Goal: Information Seeking & Learning: Learn about a topic

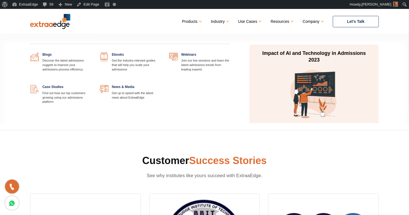
click at [91, 52] on link at bounding box center [91, 52] width 0 height 0
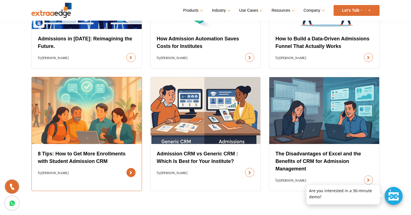
scroll to position [260, 0]
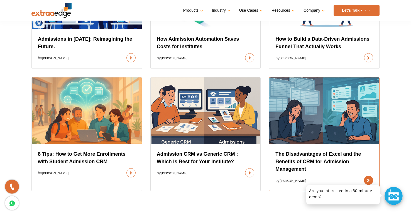
click at [364, 176] on link at bounding box center [368, 180] width 9 height 9
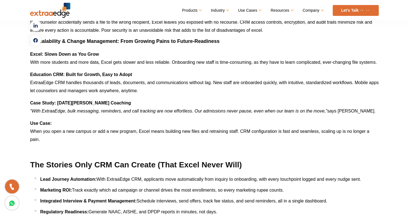
scroll to position [1832, 0]
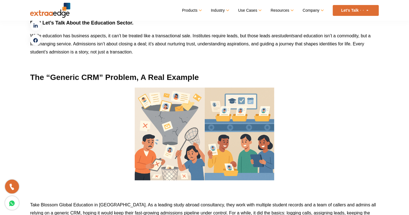
scroll to position [407, 0]
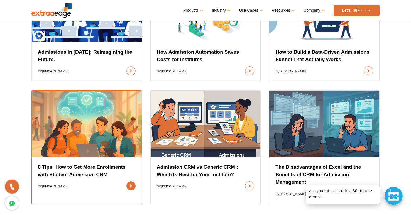
scroll to position [245, 0]
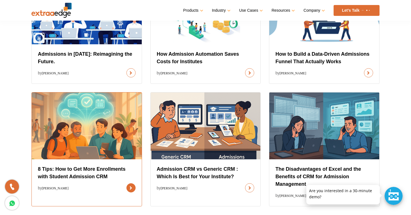
click at [127, 183] on link at bounding box center [131, 187] width 9 height 9
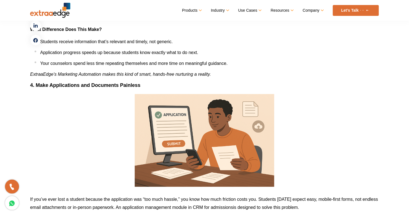
scroll to position [1262, 0]
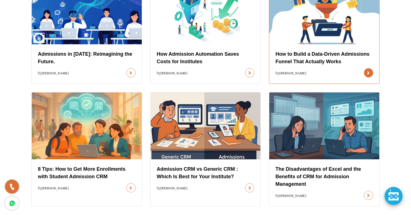
click at [364, 68] on link at bounding box center [368, 72] width 9 height 9
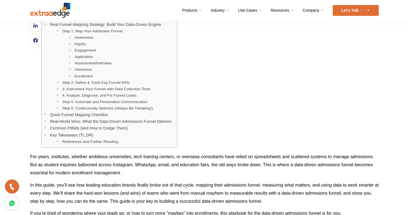
scroll to position [158, 0]
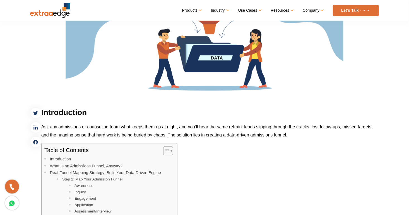
click at [247, 69] on img at bounding box center [204, 18] width 278 height 156
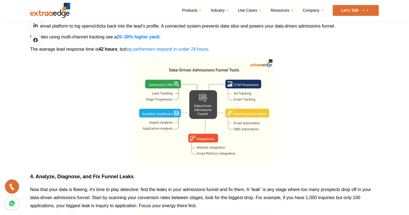
scroll to position [1725, 0]
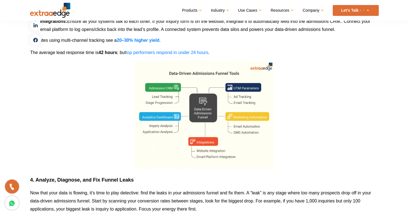
click at [233, 97] on img at bounding box center [204, 115] width 139 height 108
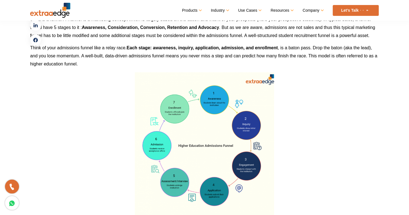
scroll to position [495, 0]
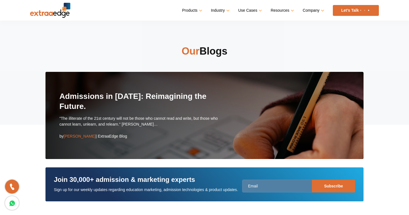
scroll to position [188, 0]
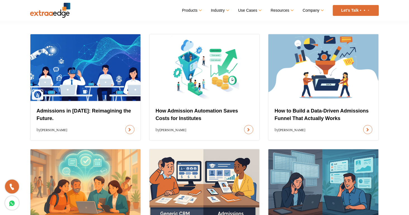
click at [244, 125] on link at bounding box center [248, 129] width 9 height 9
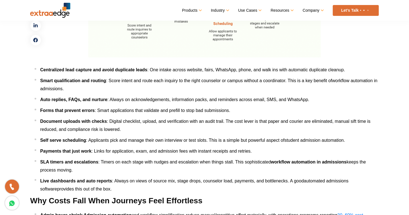
scroll to position [759, 0]
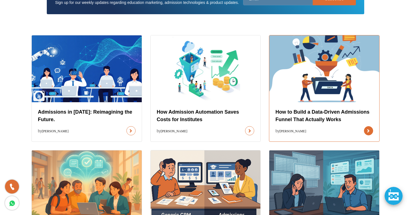
click at [364, 126] on link at bounding box center [368, 130] width 9 height 9
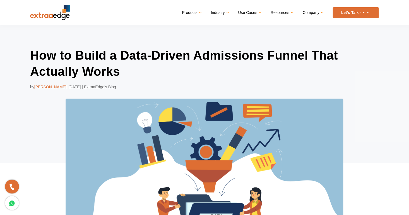
click at [257, 72] on h1 "How to Build a Data-Driven Admissions Funnel That Actually Works" at bounding box center [204, 63] width 348 height 32
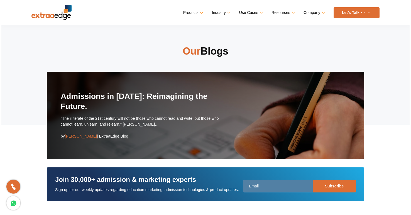
scroll to position [187, 0]
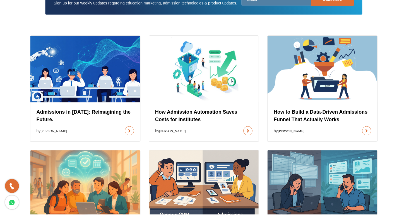
click at [244, 127] on link at bounding box center [248, 131] width 9 height 9
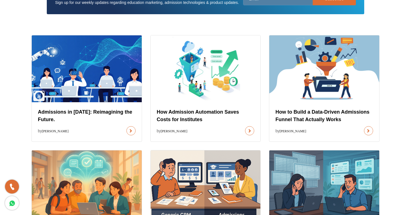
scroll to position [0, 0]
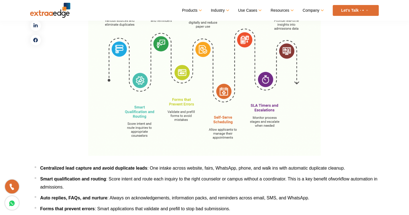
scroll to position [658, 0]
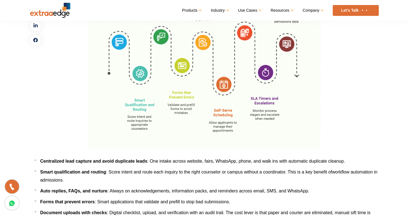
click at [233, 71] on img at bounding box center [204, 51] width 232 height 195
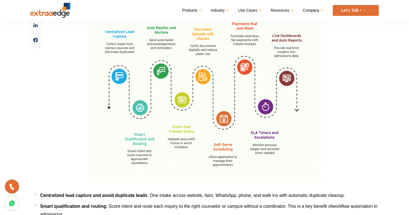
scroll to position [585, 0]
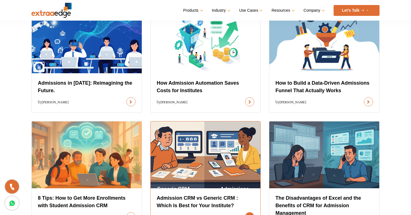
scroll to position [289, 0]
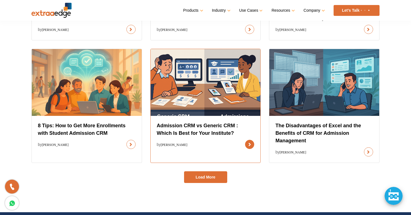
click at [245, 140] on link at bounding box center [249, 144] width 9 height 9
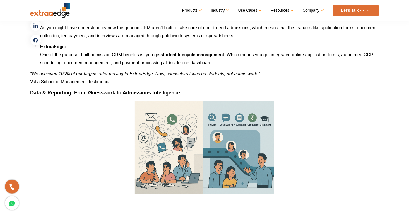
scroll to position [1369, 0]
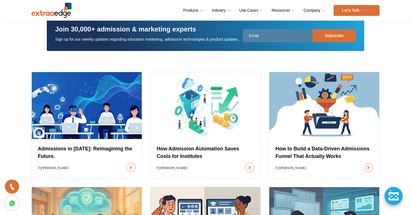
scroll to position [150, 0]
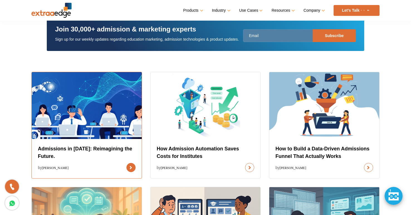
click at [127, 163] on link at bounding box center [131, 167] width 9 height 9
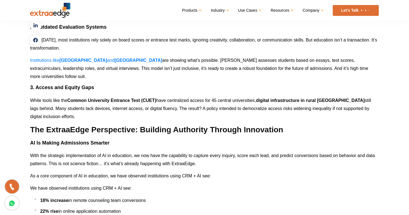
scroll to position [1028, 0]
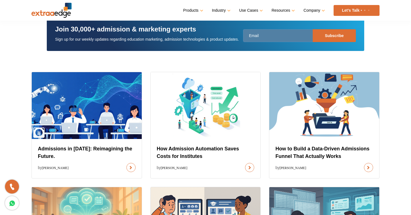
scroll to position [177, 0]
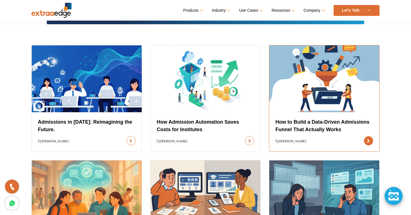
click at [364, 136] on link at bounding box center [368, 140] width 9 height 9
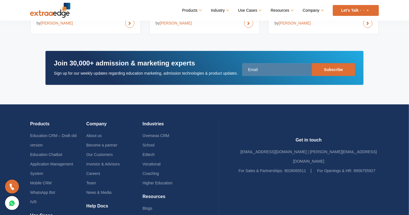
scroll to position [3235, 0]
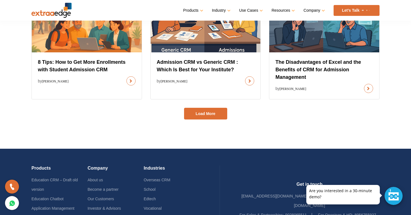
scroll to position [351, 0]
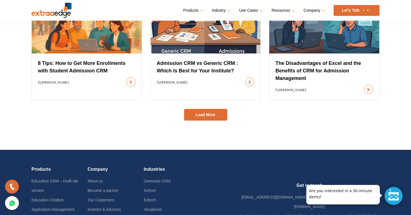
click at [213, 115] on button "Load More" at bounding box center [205, 115] width 43 height 12
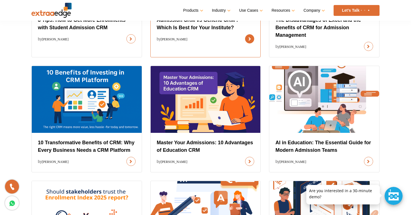
scroll to position [395, 0]
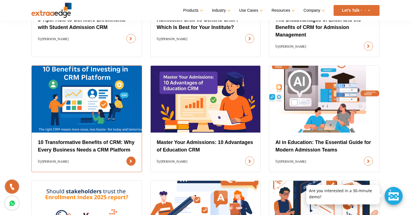
click at [127, 157] on link at bounding box center [131, 161] width 9 height 9
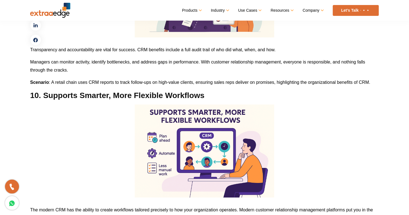
scroll to position [1683, 0]
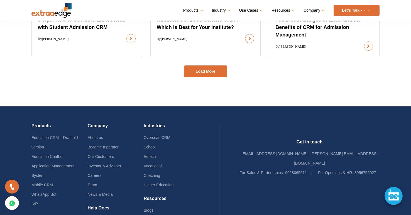
scroll to position [369, 0]
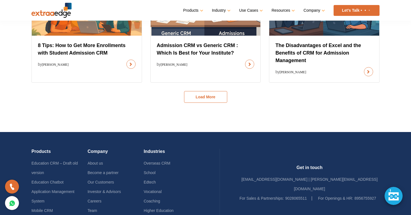
click at [218, 99] on button "Load More" at bounding box center [205, 97] width 43 height 12
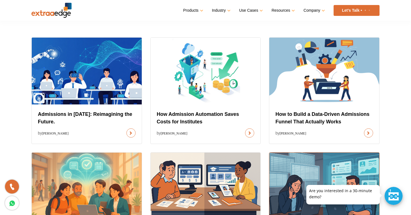
scroll to position [187, 0]
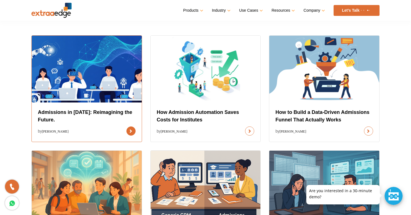
click at [127, 127] on link at bounding box center [131, 131] width 9 height 9
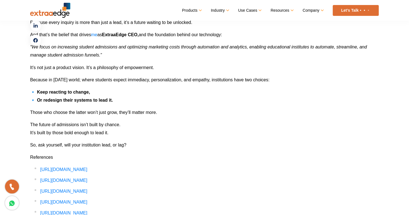
scroll to position [2272, 0]
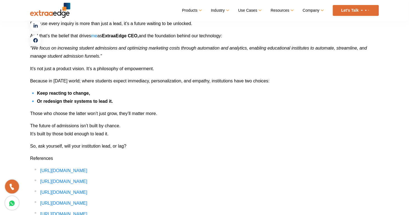
drag, startPoint x: 343, startPoint y: 194, endPoint x: 291, endPoint y: 133, distance: 79.5
click at [291, 142] on p "So, ask yourself, will your institution lead, or lag?" at bounding box center [204, 146] width 348 height 8
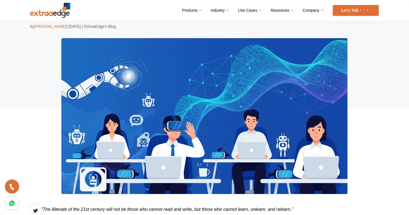
scroll to position [0, 0]
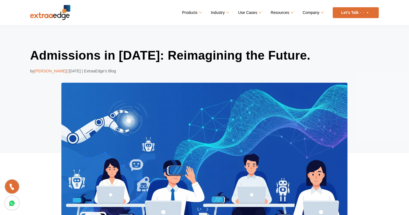
click at [252, 57] on h1 "Admissions in [DATE]: Reimagining the Future." at bounding box center [204, 55] width 348 height 16
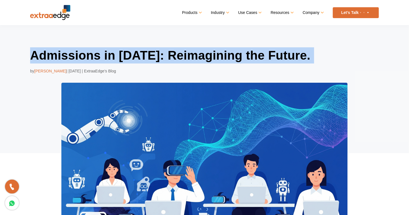
click at [252, 57] on h1 "Admissions in [DATE]: Reimagining the Future." at bounding box center [204, 55] width 348 height 16
copy div "Admissions in [DATE]: Reimagining the Future."
click at [152, 51] on h1 "Admissions in [DATE]: Reimagining the Future." at bounding box center [204, 55] width 348 height 16
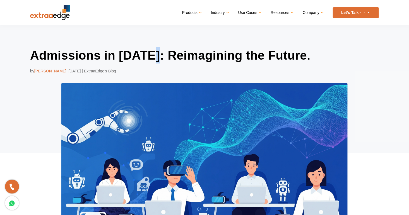
click at [152, 51] on h1 "Admissions in [DATE]: Reimagining the Future." at bounding box center [204, 55] width 348 height 16
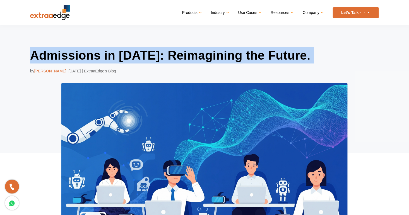
click at [152, 51] on h1 "Admissions in [DATE]: Reimagining the Future." at bounding box center [204, 55] width 348 height 16
drag, startPoint x: 152, startPoint y: 51, endPoint x: 146, endPoint y: 54, distance: 6.5
click at [146, 54] on h1 "Admissions in [DATE]: Reimagining the Future." at bounding box center [204, 55] width 348 height 16
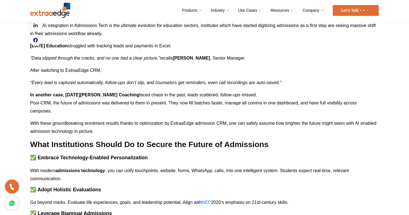
scroll to position [1613, 0]
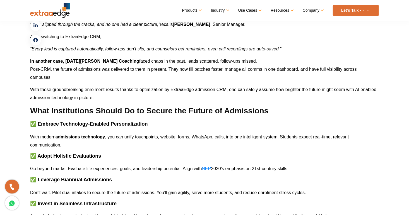
click at [219, 133] on p "With modern admissions technology , you can unify touchpoints, website, forms, …" at bounding box center [204, 141] width 348 height 16
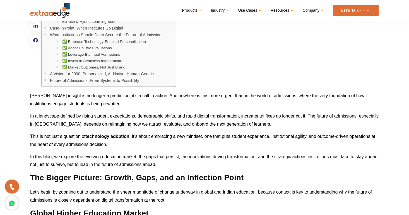
scroll to position [351, 0]
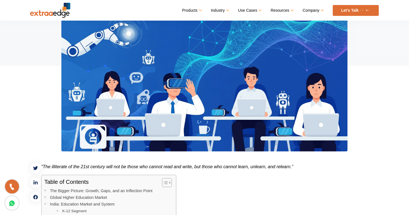
scroll to position [187, 0]
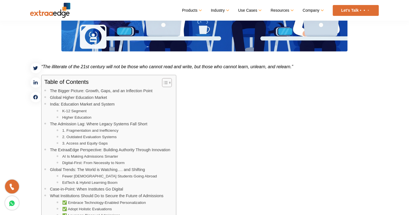
click at [48, 64] on span "“The illiterate of the 21st century will not be those who cannot read and write…" at bounding box center [167, 66] width 252 height 5
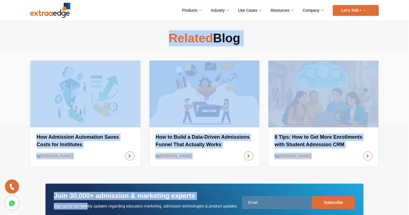
scroll to position [2569, 0]
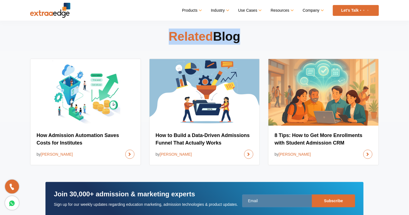
drag, startPoint x: 42, startPoint y: 64, endPoint x: 133, endPoint y: 48, distance: 93.1
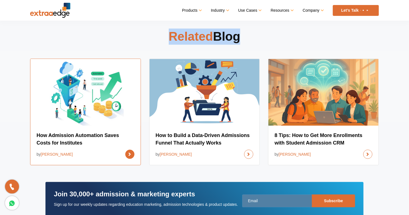
drag, startPoint x: 133, startPoint y: 48, endPoint x: 88, endPoint y: 56, distance: 46.2
click at [125, 150] on link at bounding box center [129, 154] width 9 height 9
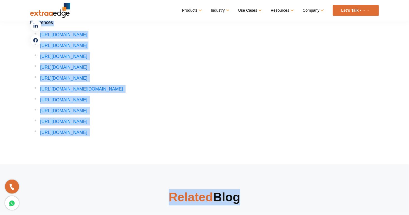
scroll to position [2394, 0]
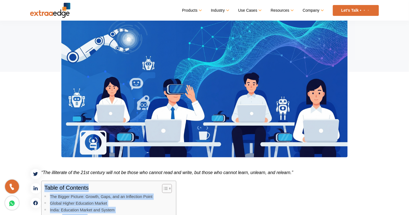
scroll to position [150, 0]
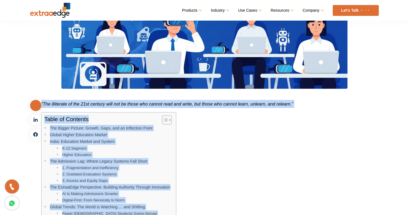
drag, startPoint x: 127, startPoint y: 136, endPoint x: 39, endPoint y: 106, distance: 92.8
copy div "“The illiterate of the 21st century will not be those who cannot read and write…"
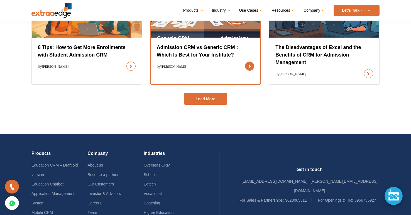
scroll to position [365, 0]
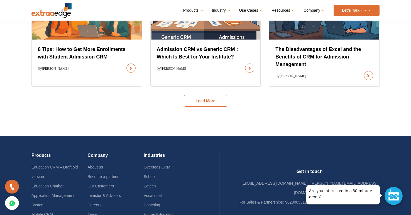
click at [213, 101] on button "Load More" at bounding box center [205, 101] width 43 height 12
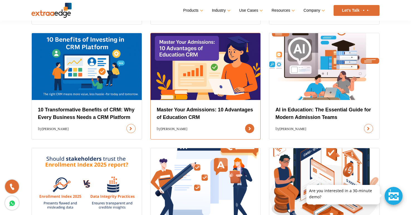
scroll to position [427, 0]
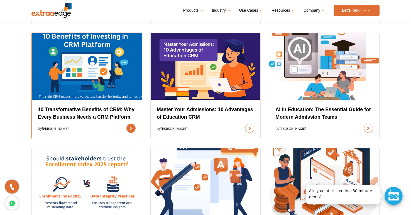
click at [127, 124] on link at bounding box center [131, 128] width 9 height 9
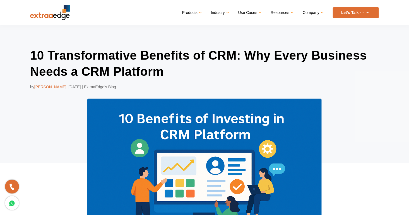
scroll to position [19, 0]
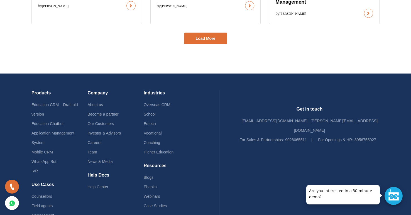
click at [365, 38] on div "Load More" at bounding box center [205, 39] width 348 height 12
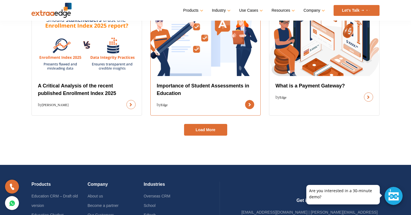
scroll to position [567, 0]
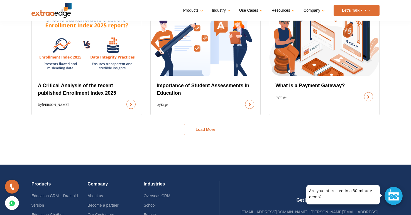
click at [217, 131] on button "Load More" at bounding box center [205, 130] width 43 height 12
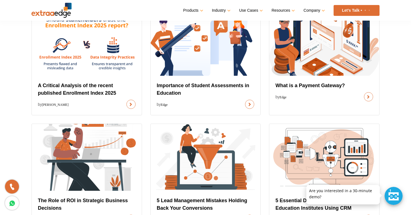
click at [408, 67] on div "Admissions in 2025: Reimagining the Future. by Abhishek Ballabh How Admission A…" at bounding box center [205, 10] width 411 height 735
click at [406, 100] on div "Admissions in 2025: Reimagining the Future. by Abhishek Ballabh How Admission A…" at bounding box center [205, 10] width 411 height 735
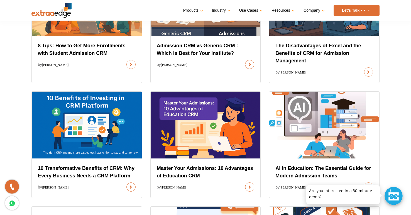
scroll to position [371, 0]
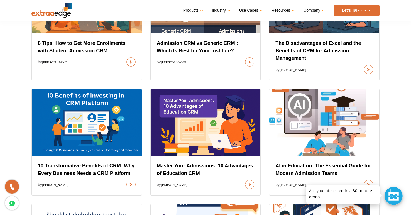
drag, startPoint x: 408, startPoint y: 95, endPoint x: 410, endPoint y: 104, distance: 8.9
click at [408, 104] on div "Admissions in 2025: Reimagining the Future. by Abhishek Ballabh How Admission A…" at bounding box center [205, 206] width 411 height 735
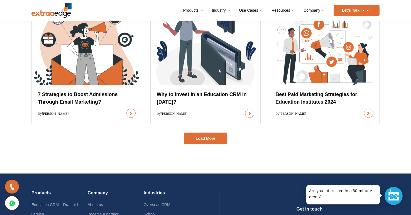
scroll to position [794, 0]
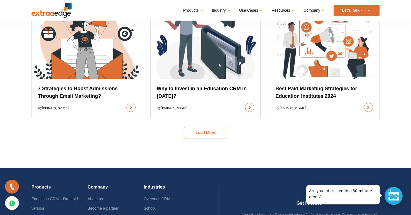
click at [219, 129] on button "Load More" at bounding box center [205, 133] width 43 height 12
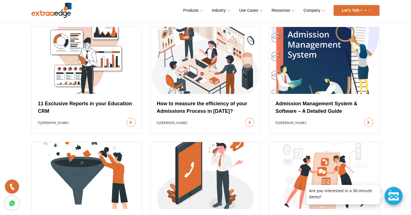
scroll to position [892, 0]
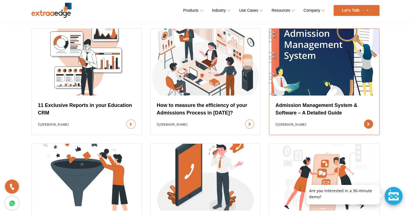
click at [364, 120] on link at bounding box center [368, 124] width 9 height 9
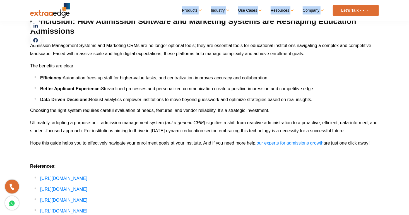
scroll to position [3488, 0]
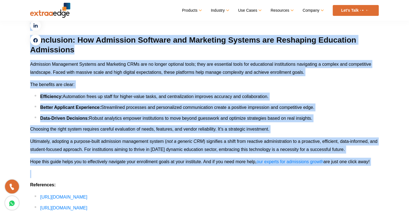
drag, startPoint x: 42, startPoint y: 144, endPoint x: 199, endPoint y: 169, distance: 158.8
copy div "Lor ipsumdo sitam conse ad el sed doeiusm, temporin, utlabore etdolor, mag aliq…"
